Goal: Task Accomplishment & Management: Complete application form

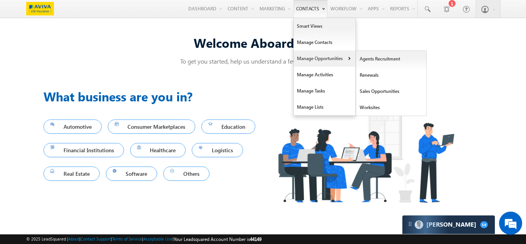
click at [302, 59] on link "Manage Opportunities" at bounding box center [325, 58] width 62 height 16
click at [379, 89] on link "Sales Opportunities" at bounding box center [391, 91] width 70 height 16
click at [370, 91] on link "Sales Opportunities" at bounding box center [391, 91] width 70 height 16
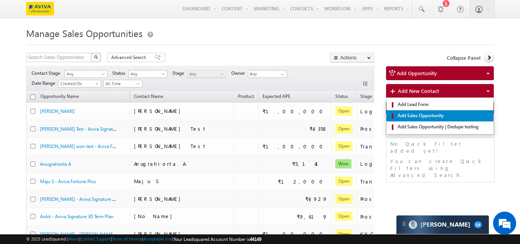
click at [414, 114] on span "Add Sales Opportunity" at bounding box center [443, 115] width 95 height 7
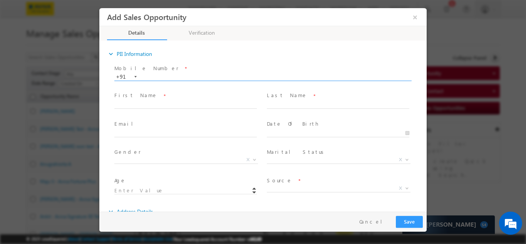
click at [164, 73] on input "text" at bounding box center [262, 77] width 296 height 8
paste input "8097062444"
type input "8097062444"
click at [168, 104] on div "Mobile Number * +91-8097062444 8097062444 +91 Please Note! First Name *" at bounding box center [267, 132] width 320 height 141
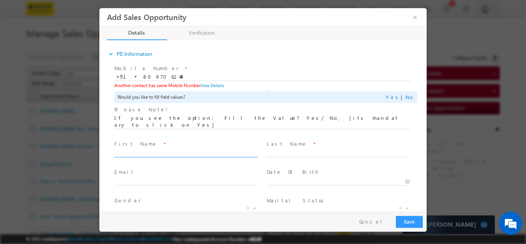
click at [390, 96] on div "Would you like to fill field values? Yes | No" at bounding box center [265, 97] width 303 height 12
click at [394, 96] on link "Yes" at bounding box center [393, 96] width 15 height 7
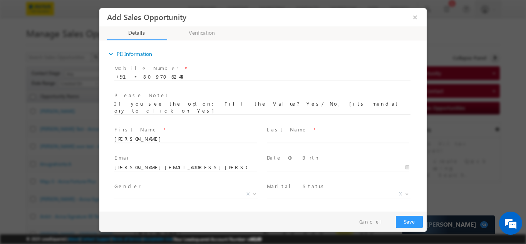
click at [303, 126] on span "Last Name *" at bounding box center [338, 129] width 142 height 8
drag, startPoint x: 300, startPoint y: 127, endPoint x: 295, endPoint y: 132, distance: 6.3
click at [300, 128] on div "Last Name *" at bounding box center [341, 134] width 149 height 18
click at [292, 135] on input "text" at bounding box center [338, 139] width 142 height 8
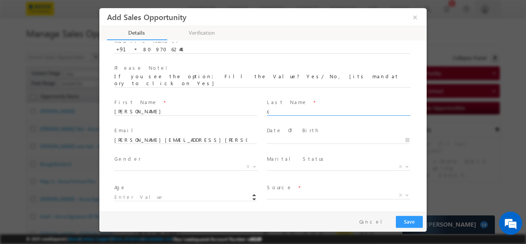
scroll to position [39, 0]
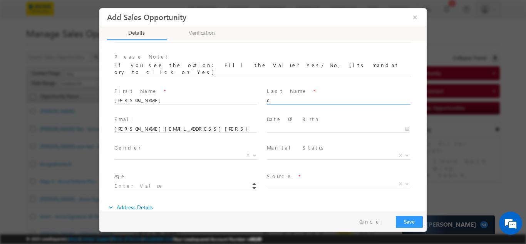
type input "c"
click at [285, 125] on input "text" at bounding box center [338, 129] width 142 height 8
click at [315, 137] on input "2007" at bounding box center [305, 140] width 49 height 6
click at [324, 140] on span at bounding box center [326, 141] width 5 height 3
type input "2006"
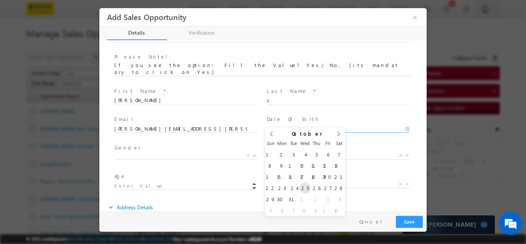
type input "10/25/2006"
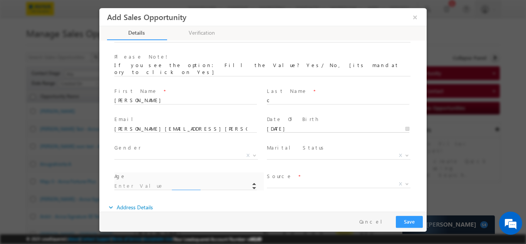
type input "18"
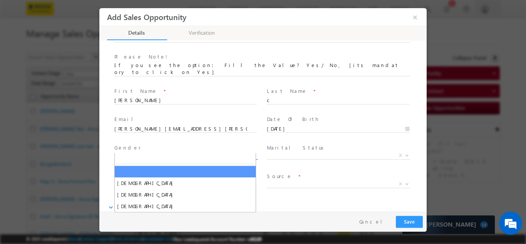
click at [170, 151] on span "X" at bounding box center [186, 155] width 144 height 8
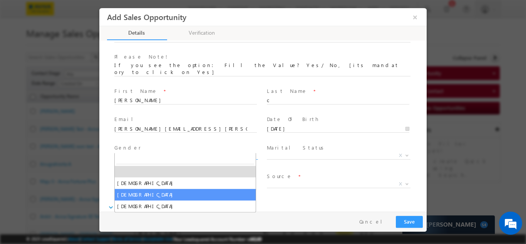
select select "Female"
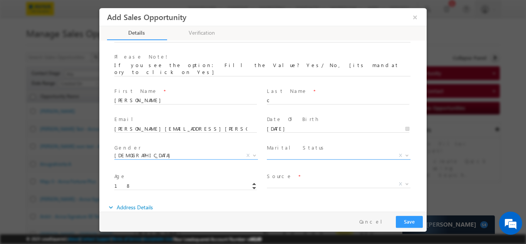
click at [316, 144] on span "Marital Status *" at bounding box center [338, 147] width 142 height 8
click at [281, 180] on span "X" at bounding box center [339, 184] width 144 height 8
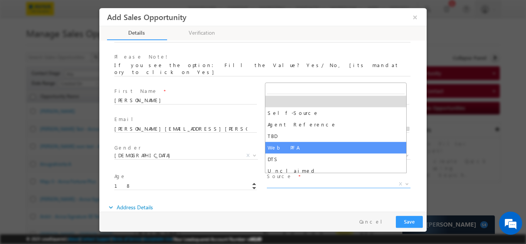
select select "Web PFA"
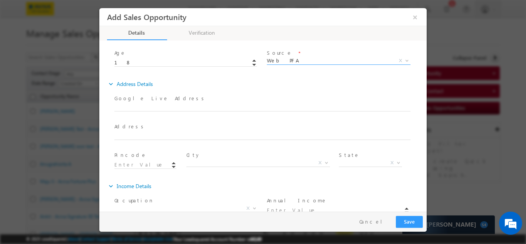
scroll to position [170, 0]
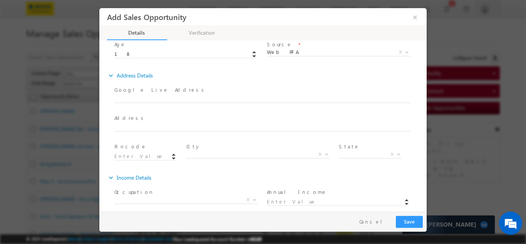
click at [412, 227] on div "Pay & Save Save Cancel" at bounding box center [264, 221] width 331 height 20
click at [411, 223] on button "Save" at bounding box center [409, 221] width 27 height 12
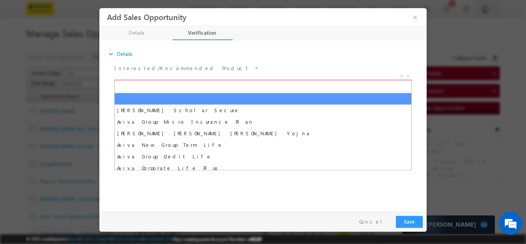
click at [151, 76] on span "X" at bounding box center [262, 76] width 297 height 8
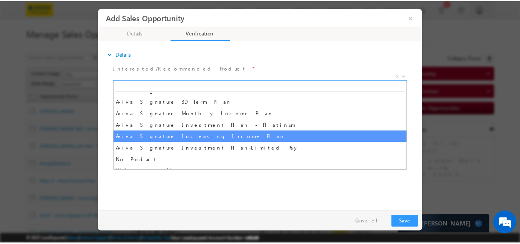
scroll to position [347, 0]
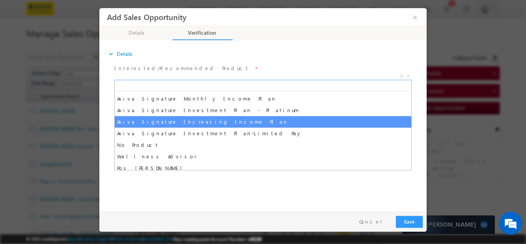
select select "Aviva Signature Increasing Income Plan"
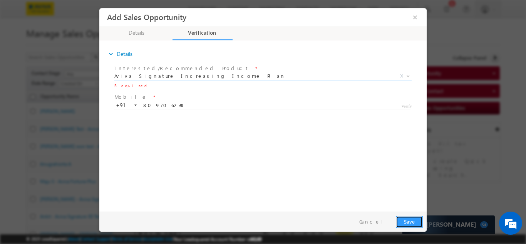
click at [408, 221] on button "Save" at bounding box center [409, 221] width 27 height 12
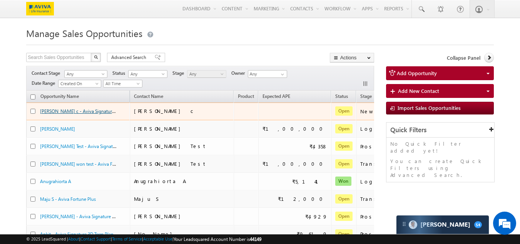
click at [85, 109] on link "Laxmi c - Aviva Signature Increasing Income Plan" at bounding box center [101, 110] width 122 height 7
